Goal: Information Seeking & Learning: Learn about a topic

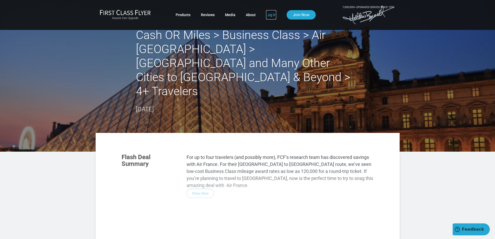
click at [270, 14] on link "Log In" at bounding box center [271, 14] width 10 height 9
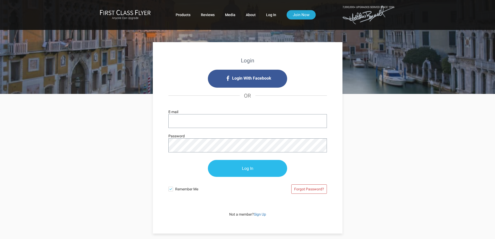
type input "[EMAIL_ADDRESS][DOMAIN_NAME]"
click at [249, 170] on input "Log In" at bounding box center [247, 168] width 79 height 17
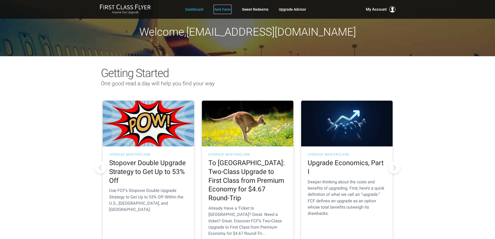
click at [222, 11] on link "Rare Fares" at bounding box center [223, 9] width 18 height 9
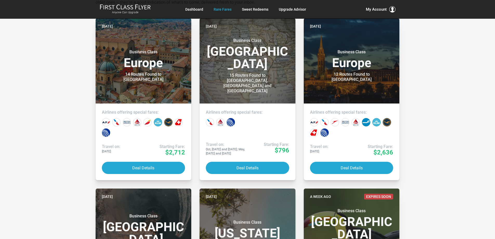
scroll to position [130, 0]
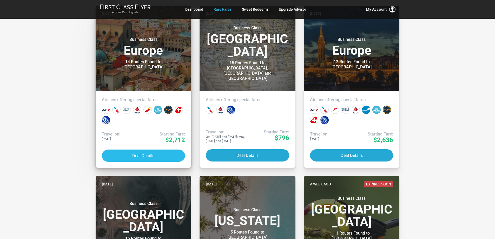
click at [143, 157] on button "Deal Details" at bounding box center [143, 155] width 83 height 12
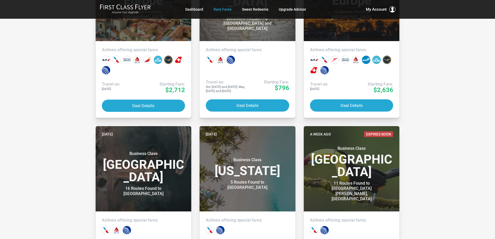
scroll to position [182, 0]
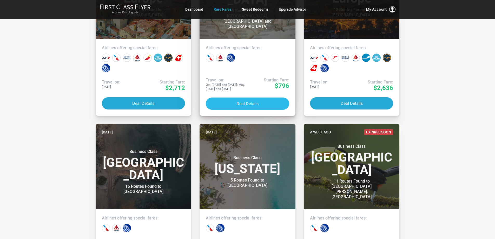
click at [245, 103] on button "Deal Details" at bounding box center [247, 103] width 83 height 12
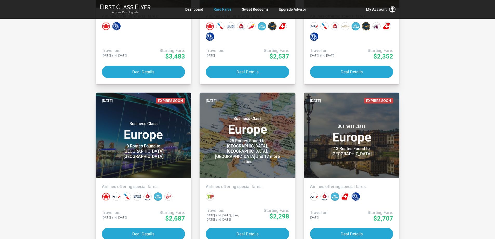
scroll to position [1740, 0]
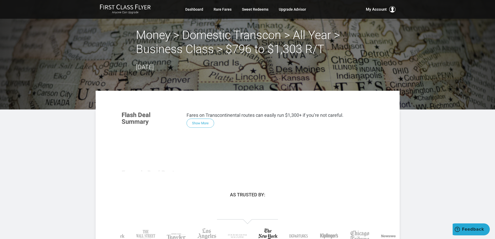
click at [197, 123] on div "Flash Deal Summary Fares on Transcontinental routes can easily run $1,300+ if y…" at bounding box center [247, 138] width 262 height 65
click at [203, 121] on div "Flash Deal Summary Fares on Transcontinental routes can easily run $1,300+ if y…" at bounding box center [247, 138] width 262 height 65
click at [290, 116] on p "Fares on Transcontinental routes can easily run $1,300+ if you’re not careful." at bounding box center [280, 114] width 187 height 7
click at [198, 123] on div "Flash Deal Summary Fares on Transcontinental routes can easily run $1,300+ if y…" at bounding box center [247, 138] width 262 height 65
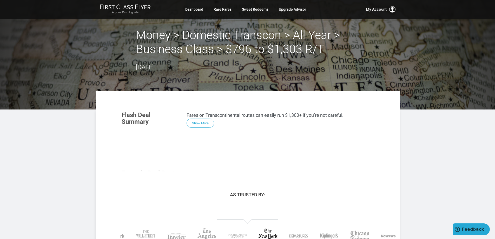
click at [215, 129] on div "Flash Deal Summary Fares on Transcontinental routes can easily run $1,300+ if y…" at bounding box center [247, 138] width 262 height 65
click at [203, 125] on div "Flash Deal Summary Fares on Transcontinental routes can easily run $1,300+ if y…" at bounding box center [247, 138] width 262 height 65
drag, startPoint x: 200, startPoint y: 120, endPoint x: 198, endPoint y: 124, distance: 4.3
click at [198, 124] on div "Flash Deal Summary Fares on Transcontinental routes can easily run $1,300+ if y…" at bounding box center [247, 138] width 262 height 65
